Goal: Register for event/course

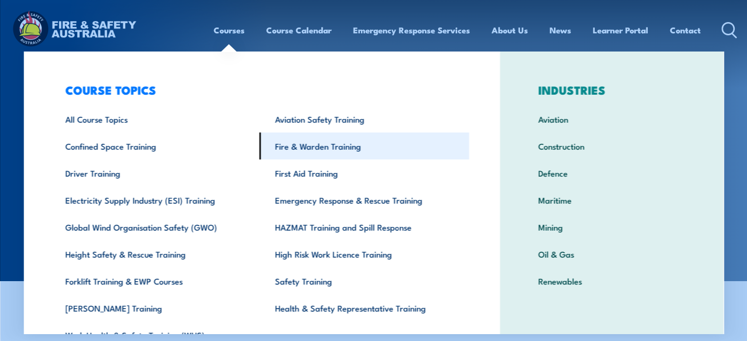
click at [306, 149] on link "Fire & Warden Training" at bounding box center [364, 146] width 210 height 27
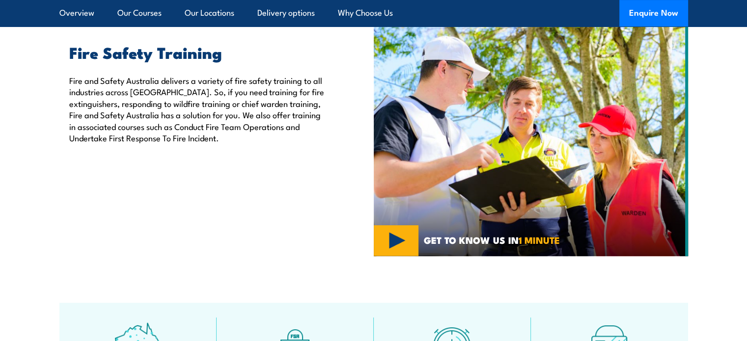
scroll to position [344, 0]
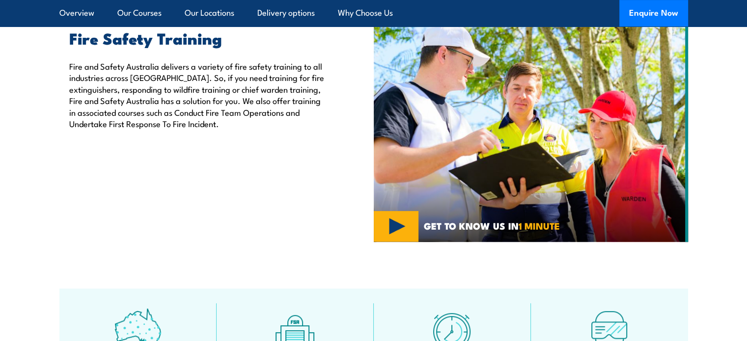
click at [219, 160] on div "Fire Safety Training Fire and Safety Australia delivers a variety of fire safet…" at bounding box center [216, 124] width 314 height 236
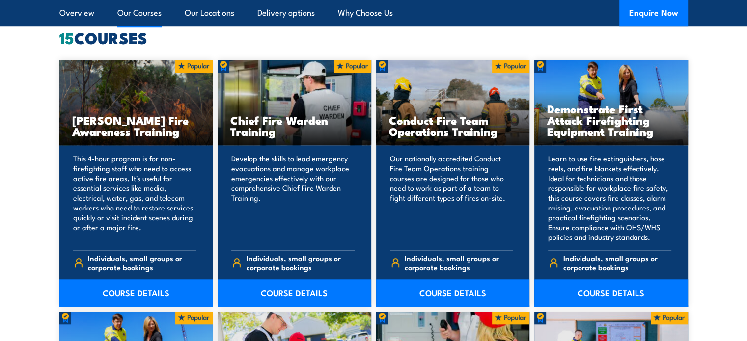
scroll to position [835, 0]
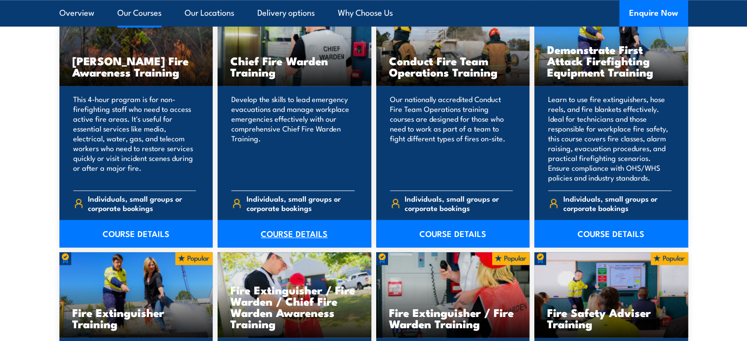
click at [295, 237] on link "COURSE DETAILS" at bounding box center [295, 234] width 154 height 28
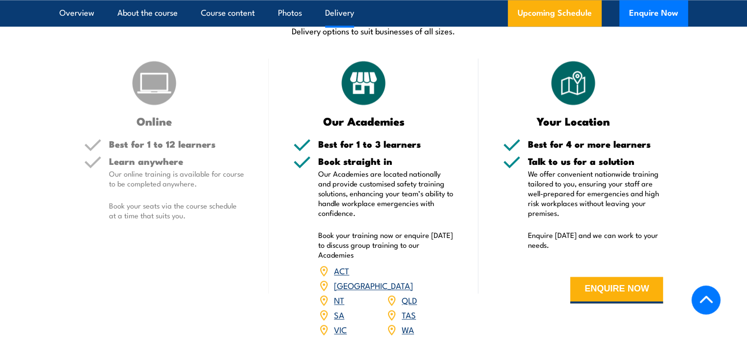
scroll to position [1376, 0]
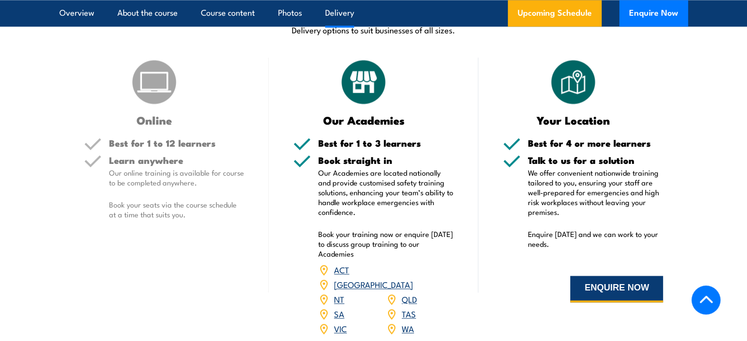
click at [610, 288] on button "ENQUIRE NOW" at bounding box center [616, 289] width 93 height 27
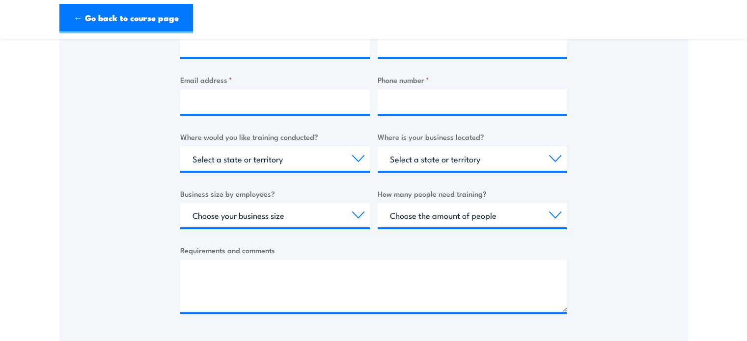
scroll to position [246, 0]
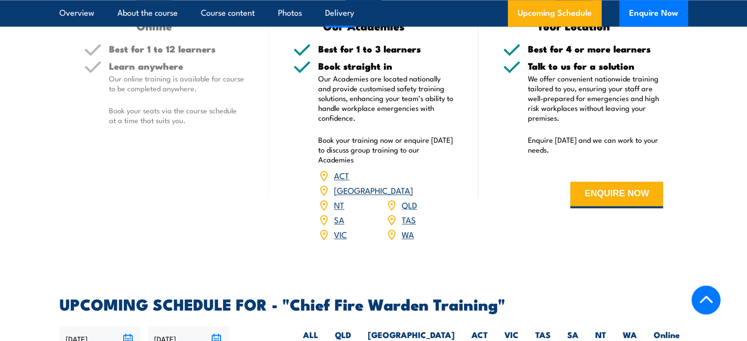
scroll to position [1523, 0]
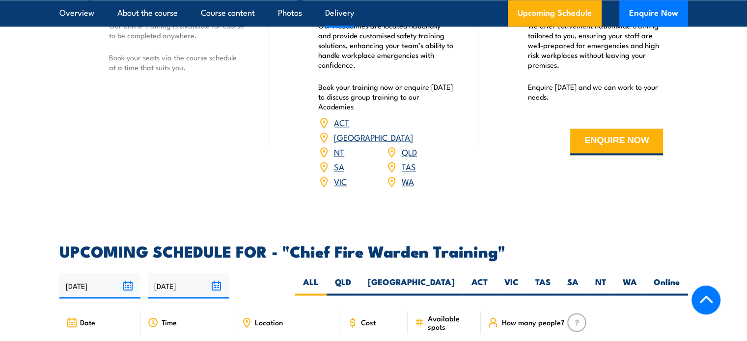
click at [338, 161] on link "SA" at bounding box center [339, 167] width 10 height 12
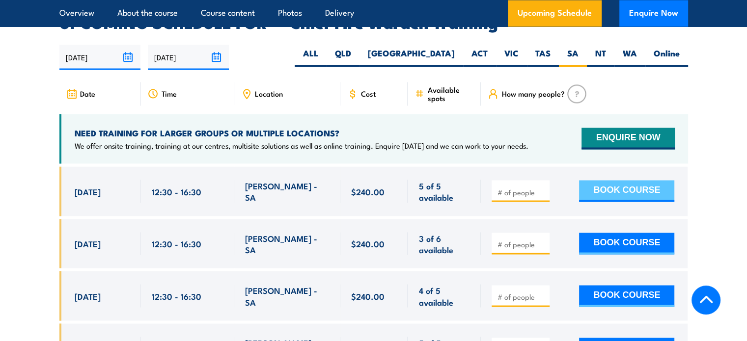
click at [636, 180] on button "BOOK COURSE" at bounding box center [626, 191] width 95 height 22
click at [518, 187] on input "number" at bounding box center [521, 192] width 49 height 10
type input "4"
click at [627, 180] on button "BOOK COURSE" at bounding box center [626, 191] width 95 height 22
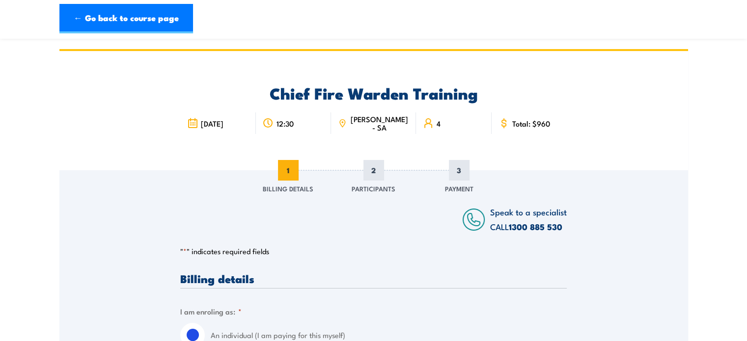
scroll to position [147, 0]
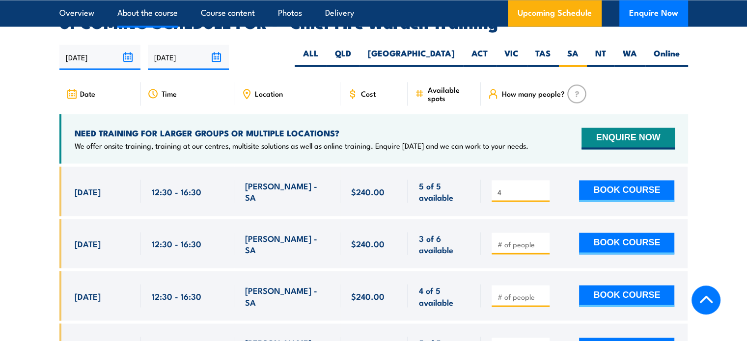
click at [157, 14] on link "About the course" at bounding box center [147, 13] width 60 height 26
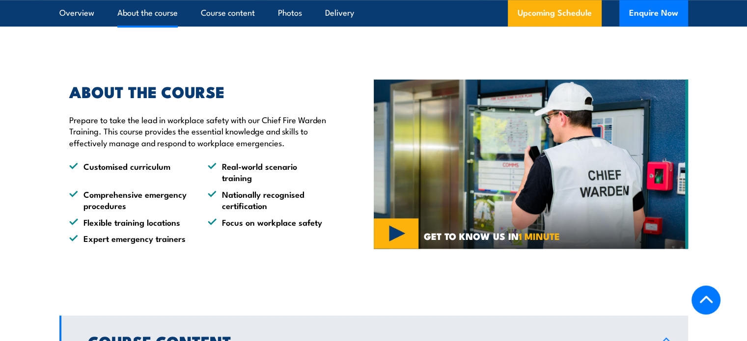
scroll to position [643, 0]
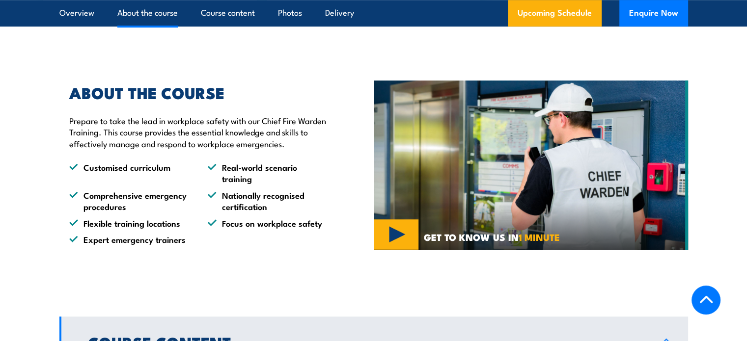
click at [196, 133] on p "Prepare to take the lead in workplace safety with our Chief Fire Warden Trainin…" at bounding box center [198, 132] width 259 height 34
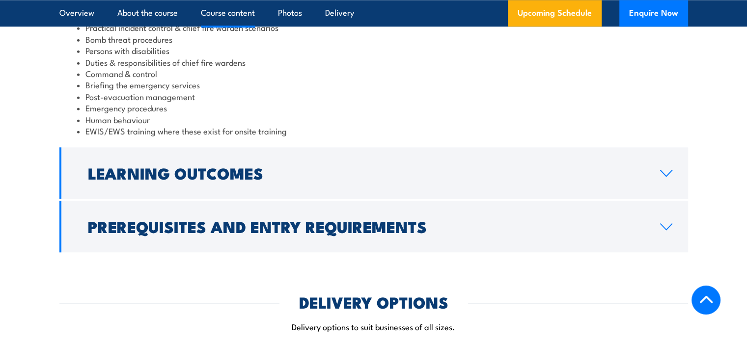
scroll to position [1085, 0]
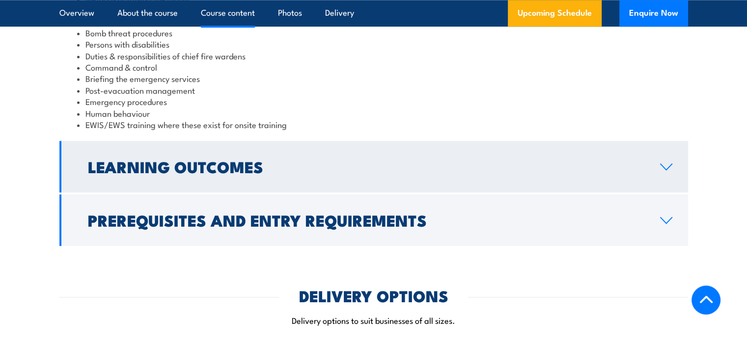
click at [261, 172] on h2 "Learning Outcomes" at bounding box center [366, 167] width 557 height 14
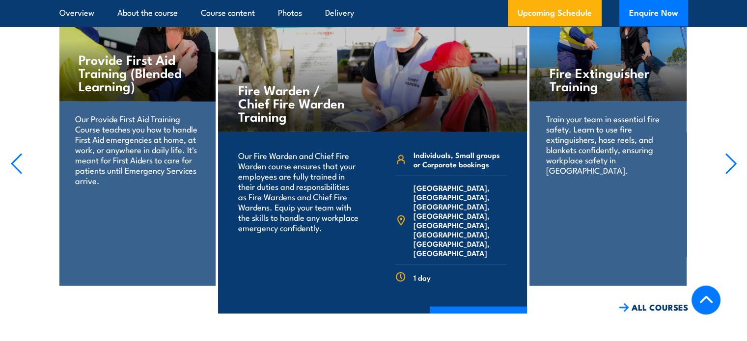
scroll to position [2147, 0]
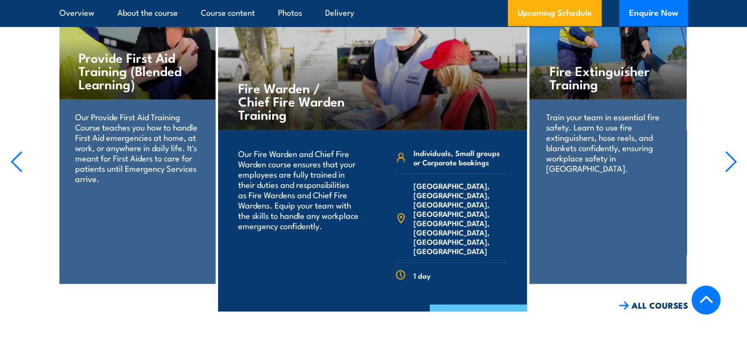
click at [479, 305] on link "COURSE DETAILS" at bounding box center [478, 318] width 97 height 26
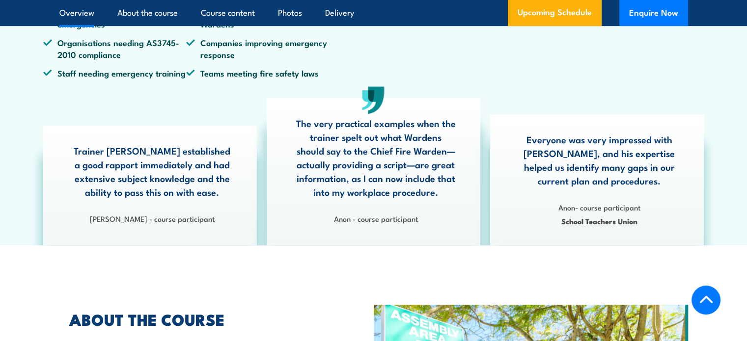
scroll to position [639, 0]
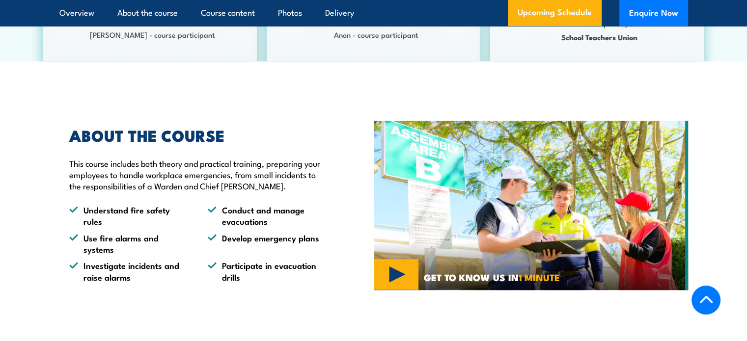
click at [199, 185] on p "This course includes both theory and practical training, preparing your employe…" at bounding box center [198, 175] width 259 height 34
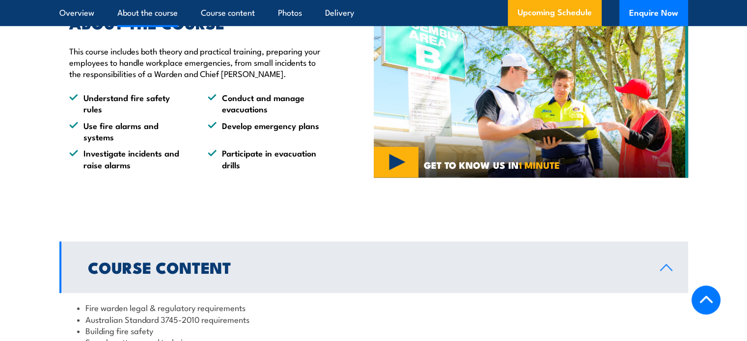
scroll to position [737, 0]
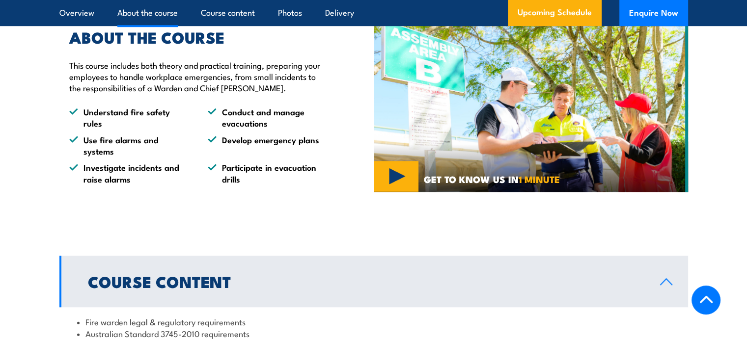
click at [305, 208] on div "ABOUT THE COURSE This course includes both theory and practical training, prepa…" at bounding box center [216, 107] width 314 height 204
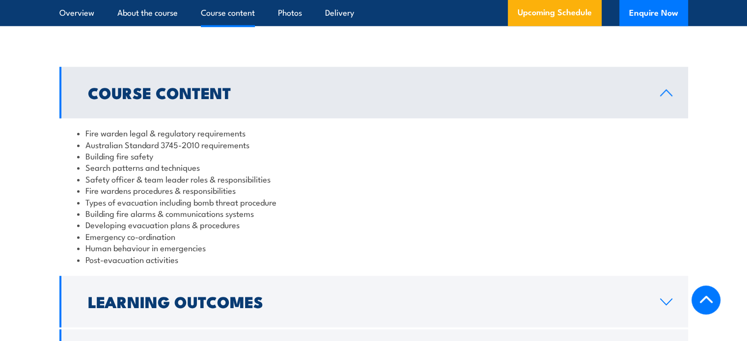
scroll to position [983, 0]
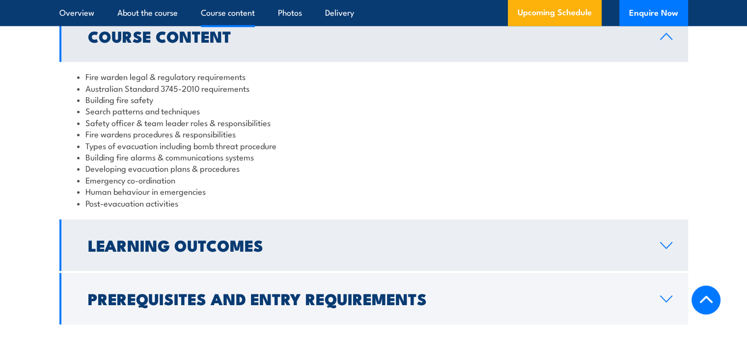
click at [220, 252] on h2 "Learning Outcomes" at bounding box center [366, 245] width 557 height 14
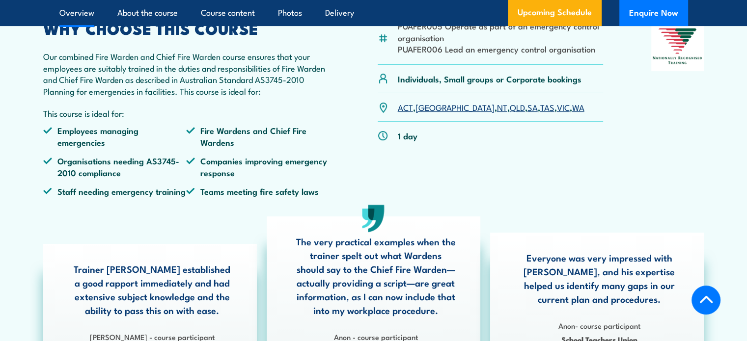
scroll to position [295, 0]
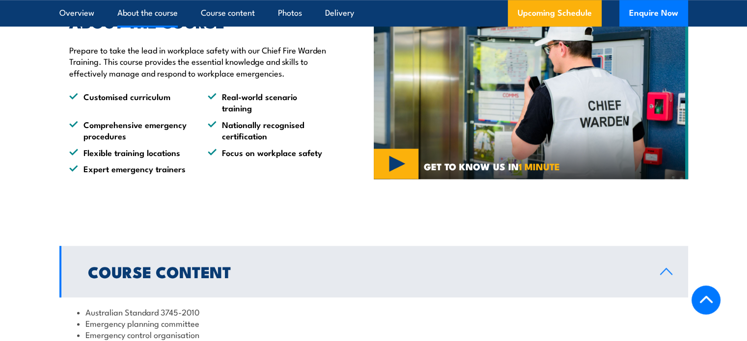
scroll to position [624, 0]
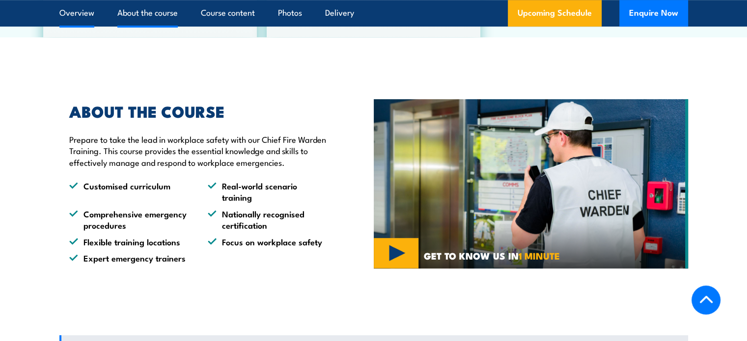
click at [72, 17] on link "Overview" at bounding box center [76, 13] width 35 height 26
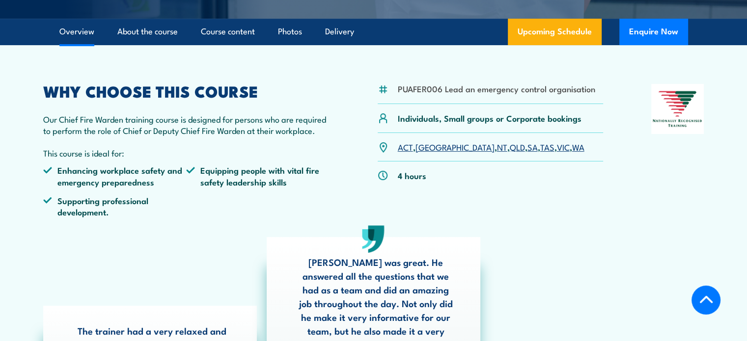
scroll to position [247, 0]
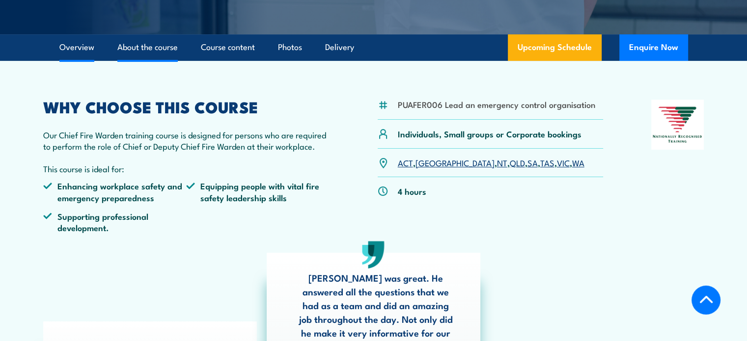
click at [149, 51] on link "About the course" at bounding box center [147, 47] width 60 height 26
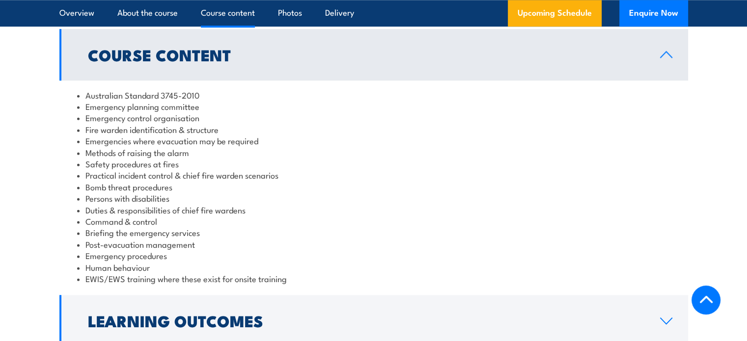
scroll to position [888, 0]
